Goal: Navigation & Orientation: Find specific page/section

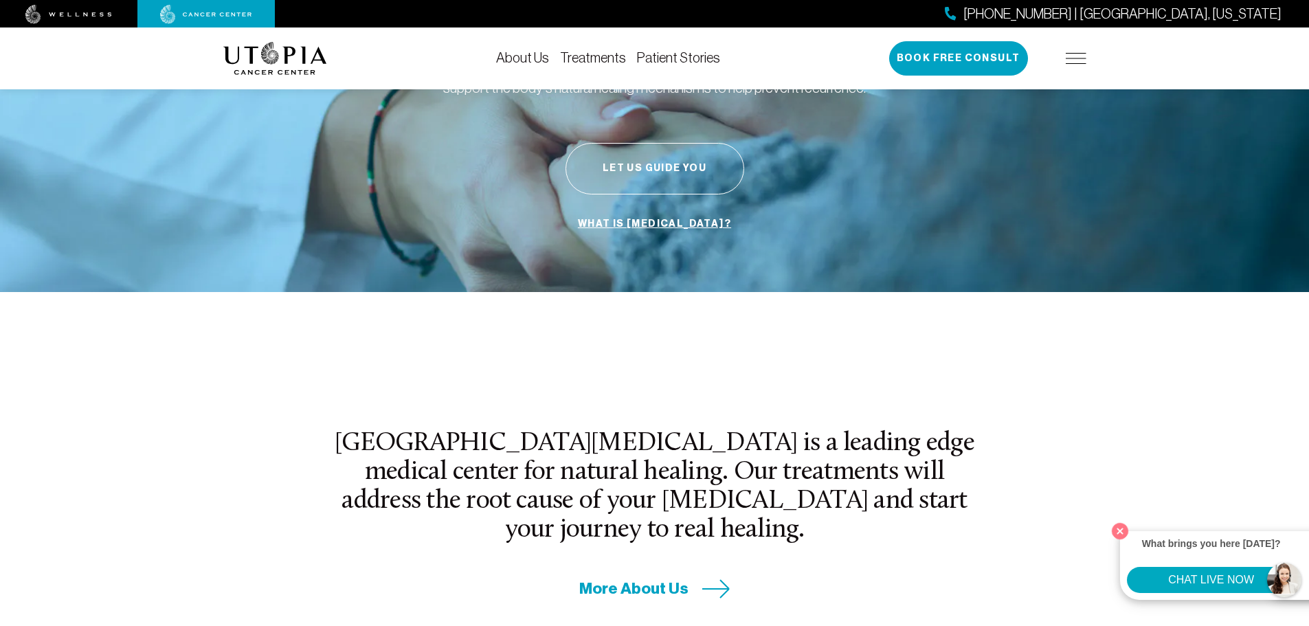
scroll to position [206, 0]
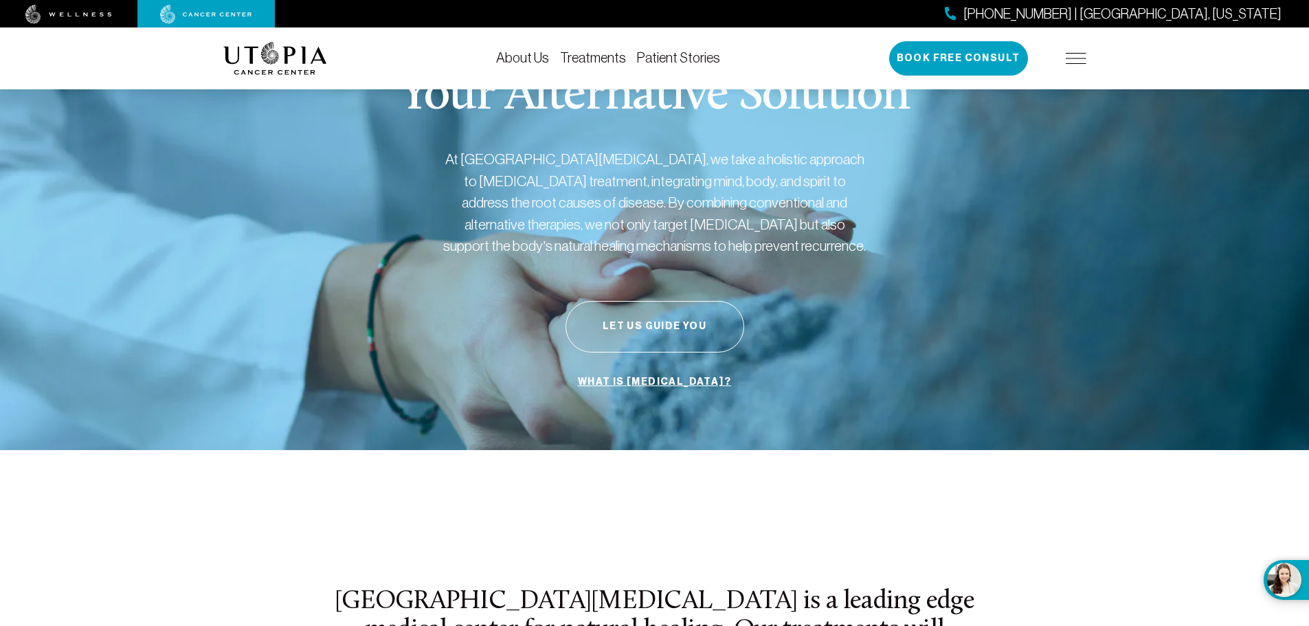
scroll to position [0, 0]
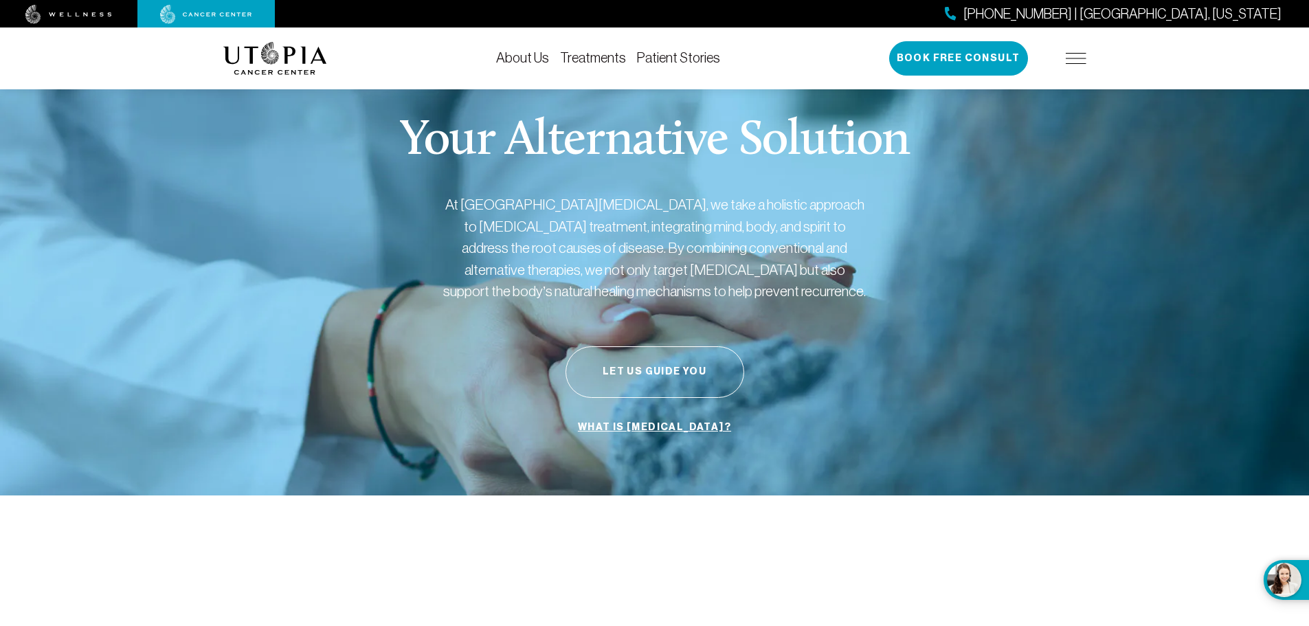
click at [1082, 61] on img at bounding box center [1076, 58] width 21 height 11
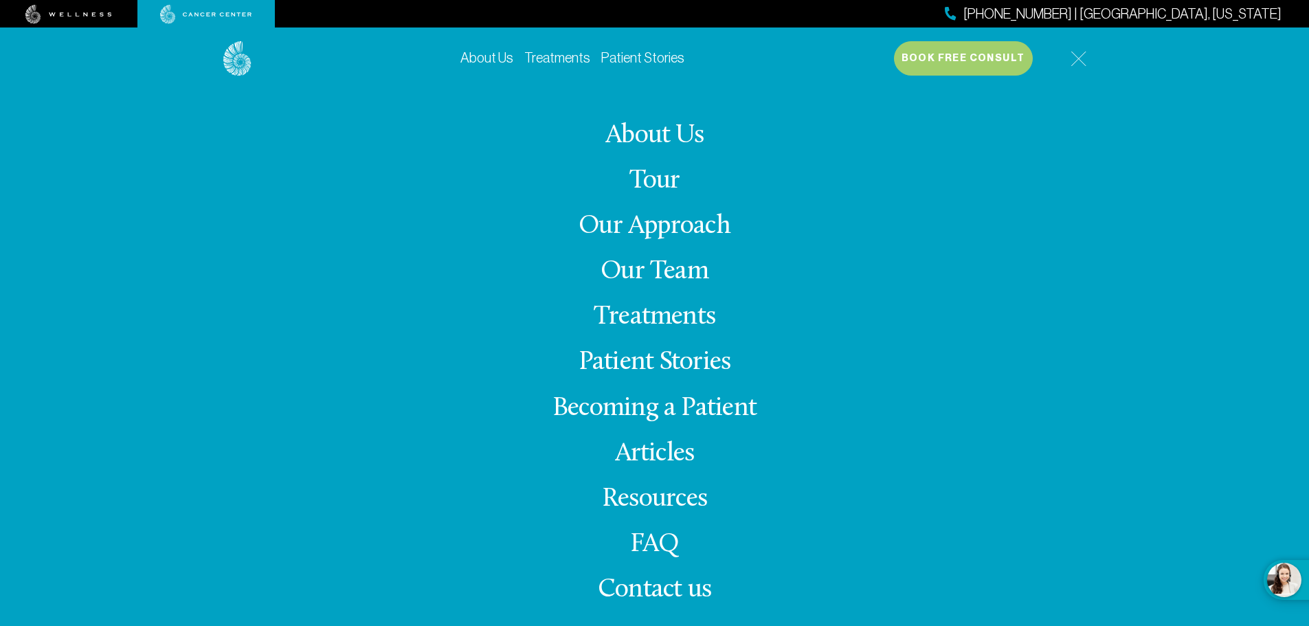
click at [668, 498] on link "Resources" at bounding box center [654, 499] width 105 height 27
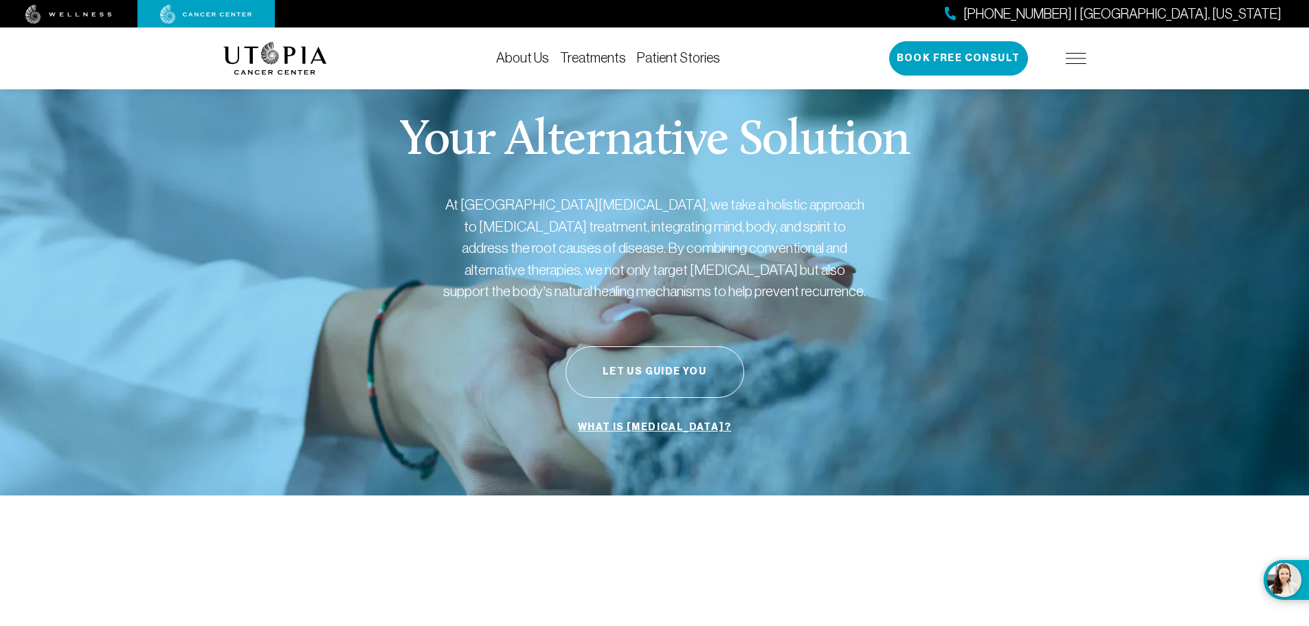
scroll to position [206, 0]
